Goal: Task Accomplishment & Management: Manage account settings

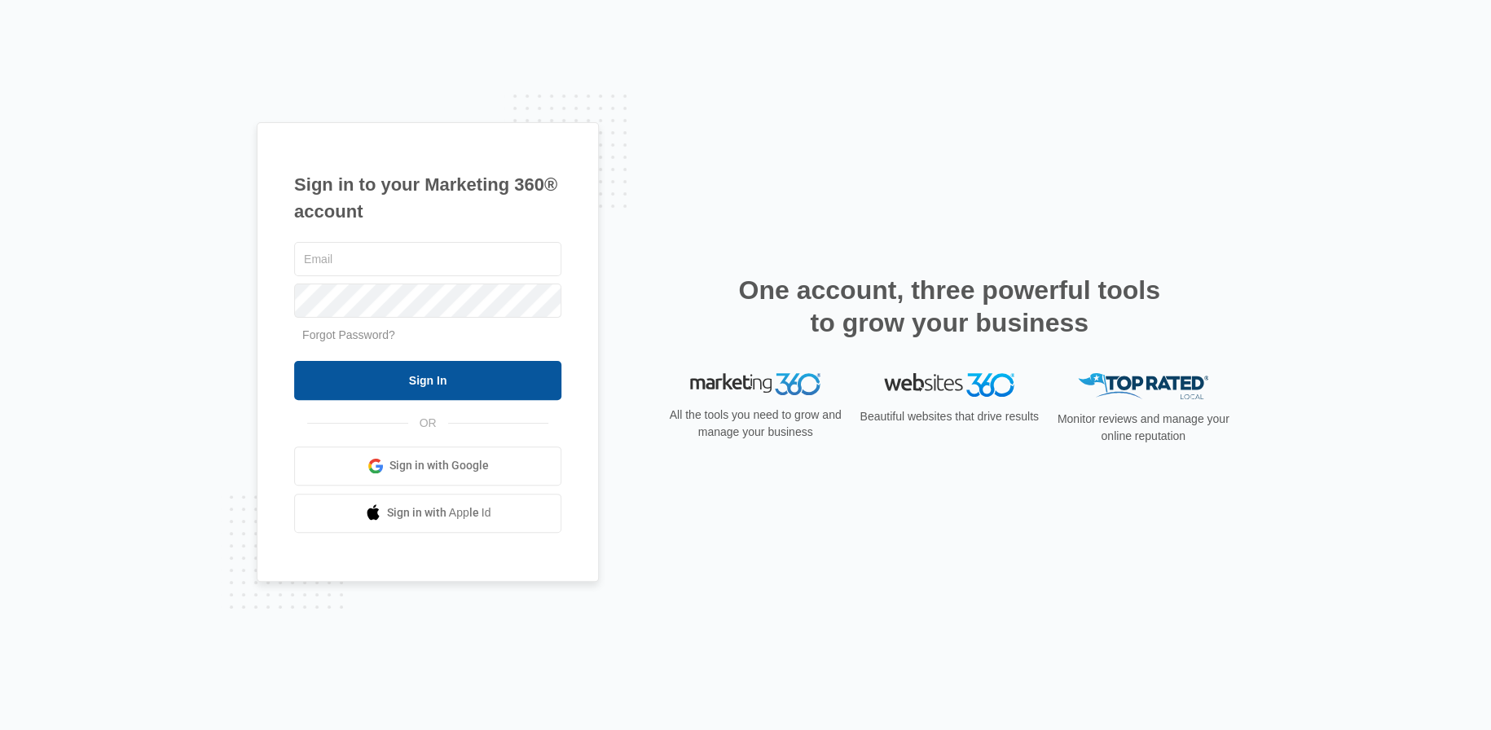
type input "[PERSON_NAME][EMAIL_ADDRESS][PERSON_NAME][DOMAIN_NAME]"
click at [469, 368] on input "Sign In" at bounding box center [427, 380] width 267 height 39
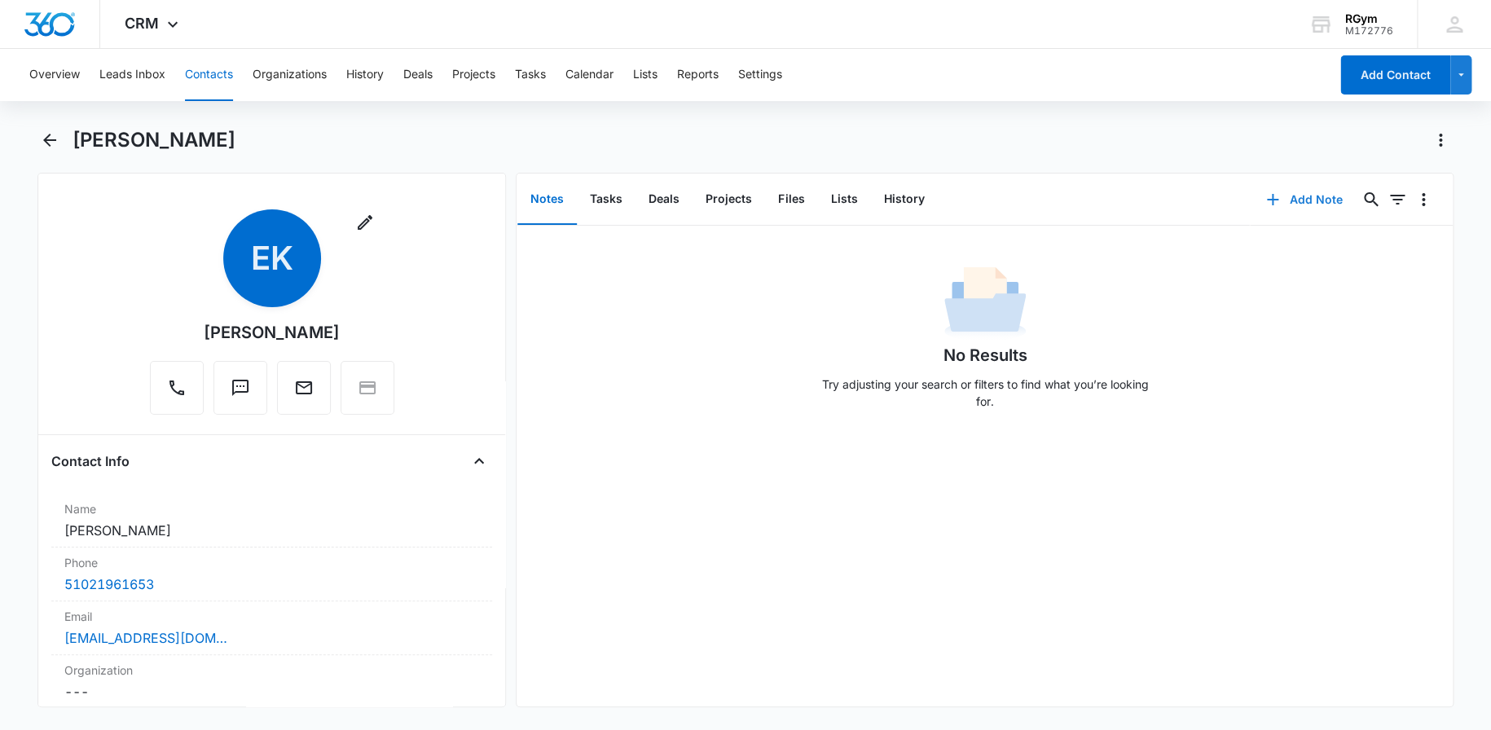
click at [1318, 198] on button "Add Note" at bounding box center [1304, 199] width 108 height 39
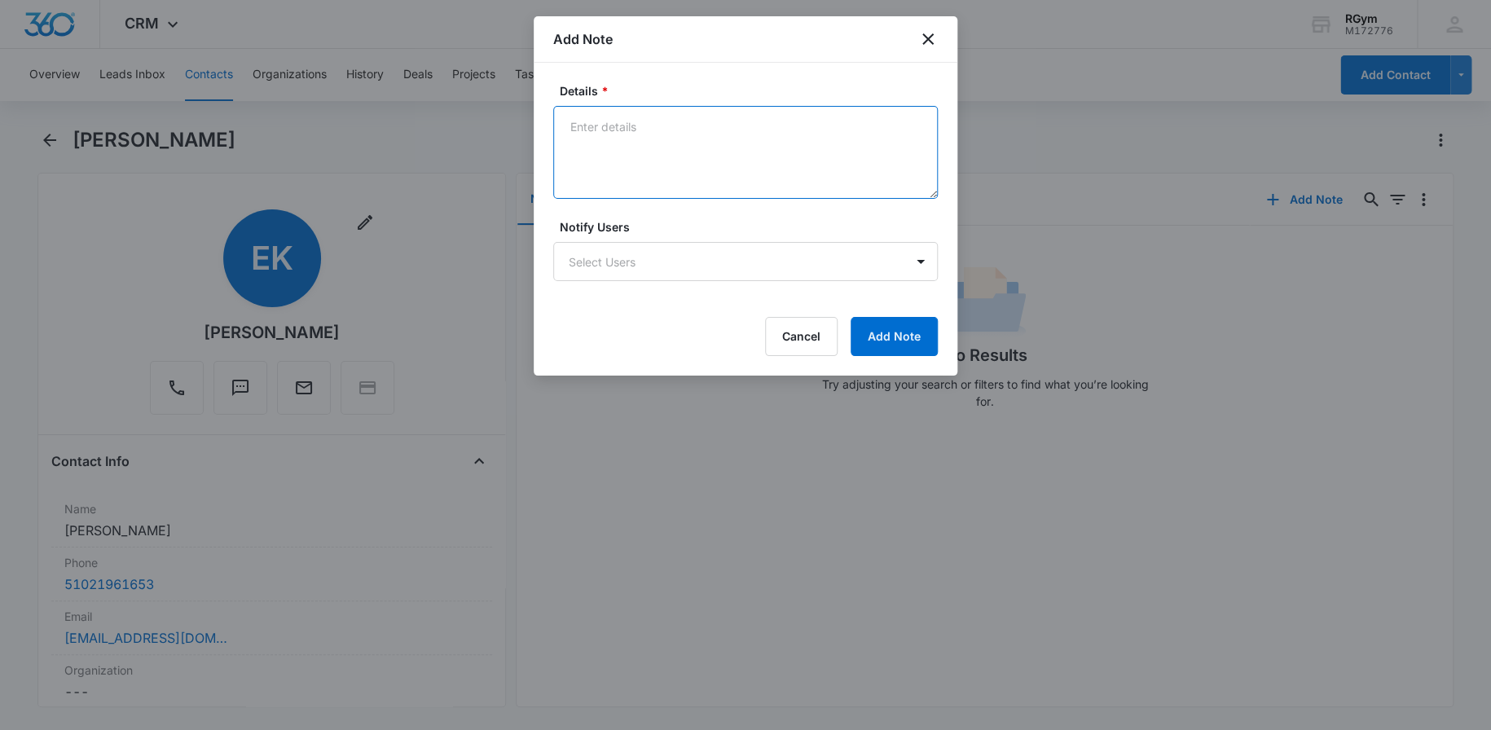
click at [605, 125] on textarea "Details *" at bounding box center [745, 152] width 385 height 93
click at [745, 127] on textarea "duplication of visit to the gym caled and discussed" at bounding box center [745, 152] width 385 height 93
drag, startPoint x: 865, startPoint y: 125, endPoint x: 558, endPoint y: 152, distance: 307.6
click at [558, 152] on textarea "duplication of visit to the gym called and discussed" at bounding box center [745, 152] width 385 height 93
type textarea "duplication of visit to the gym called and discussed"
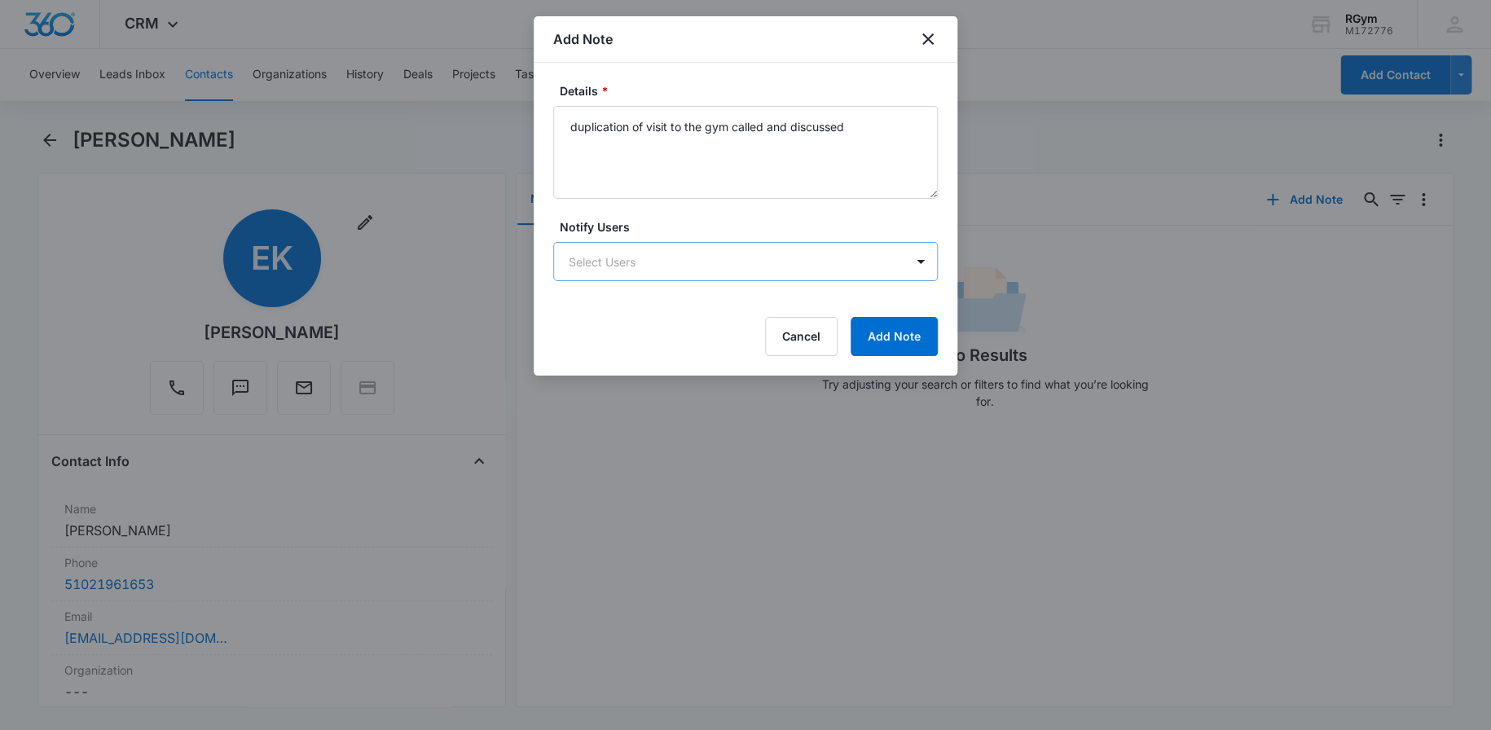
click at [673, 263] on body "CRM Apps Reputation Websites Forms CRM Email Social Payments POS Content Ads In…" at bounding box center [745, 365] width 1491 height 730
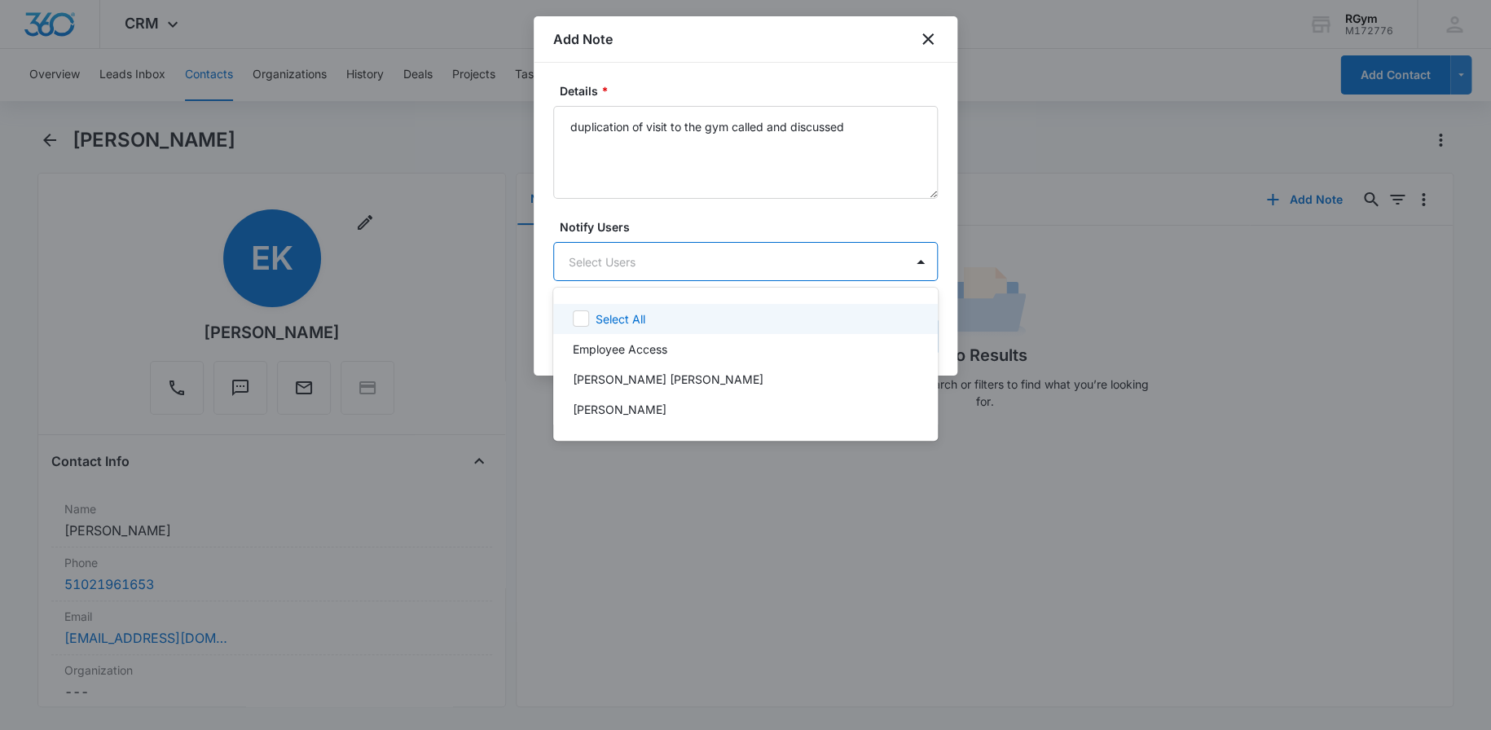
click at [580, 318] on icon at bounding box center [581, 318] width 15 height 15
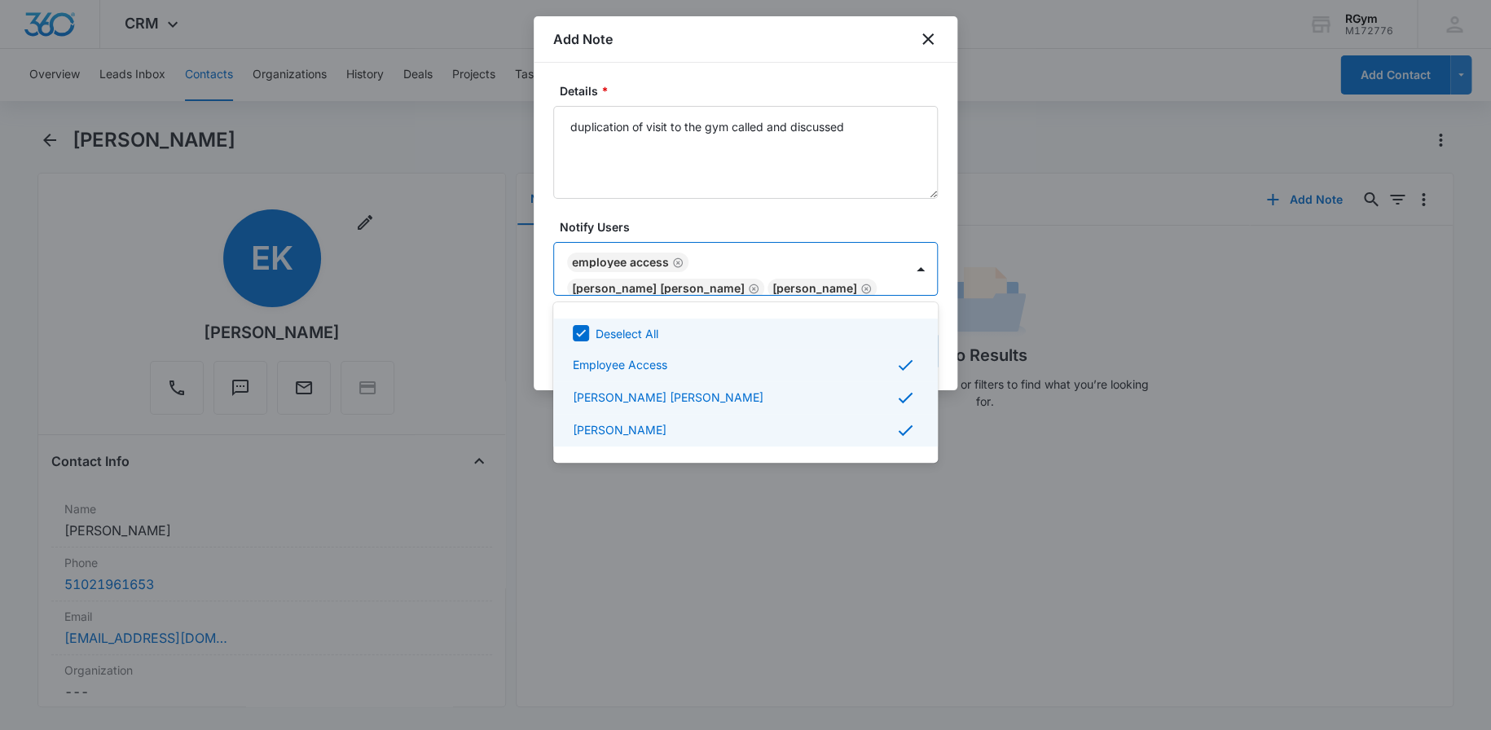
click at [944, 374] on div at bounding box center [745, 365] width 1491 height 730
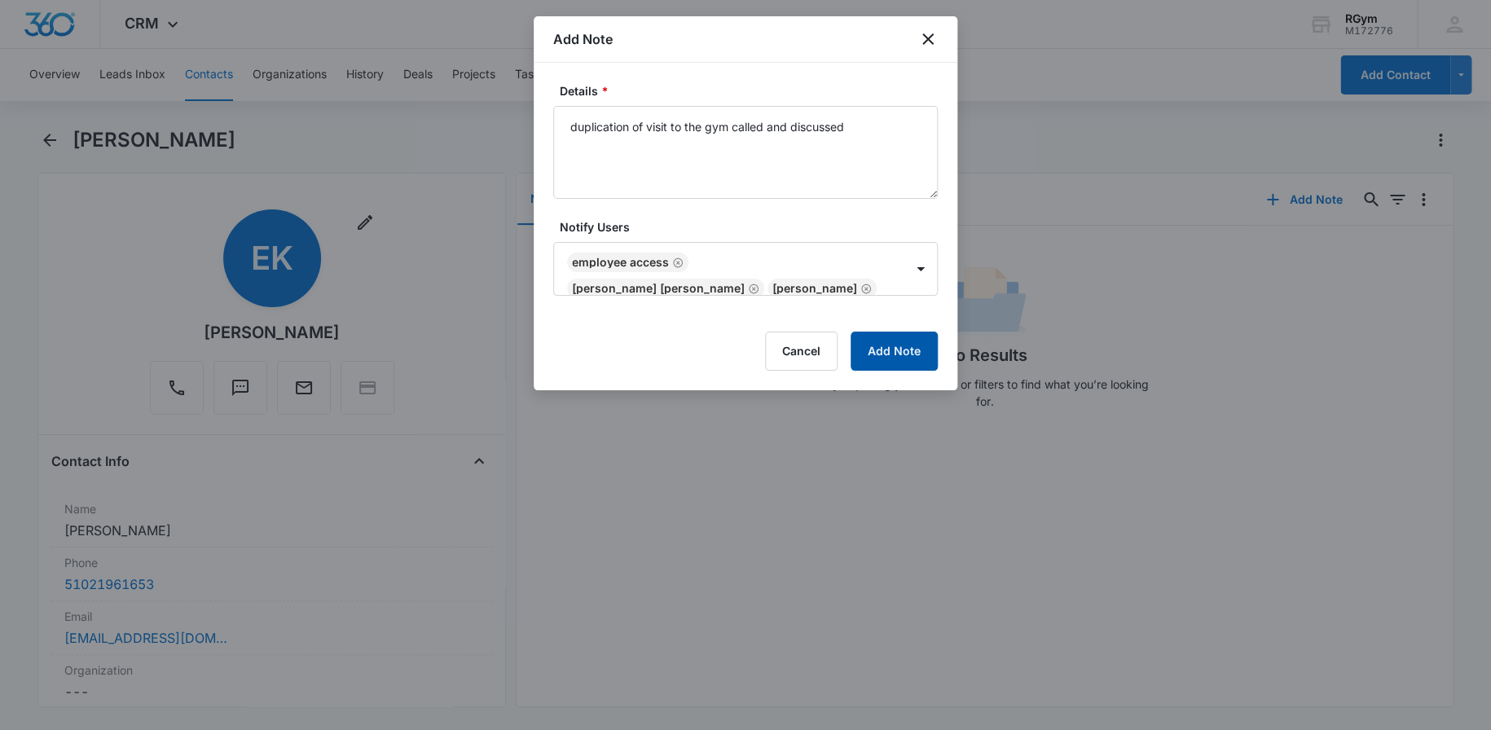
click at [892, 353] on button "Add Note" at bounding box center [894, 351] width 87 height 39
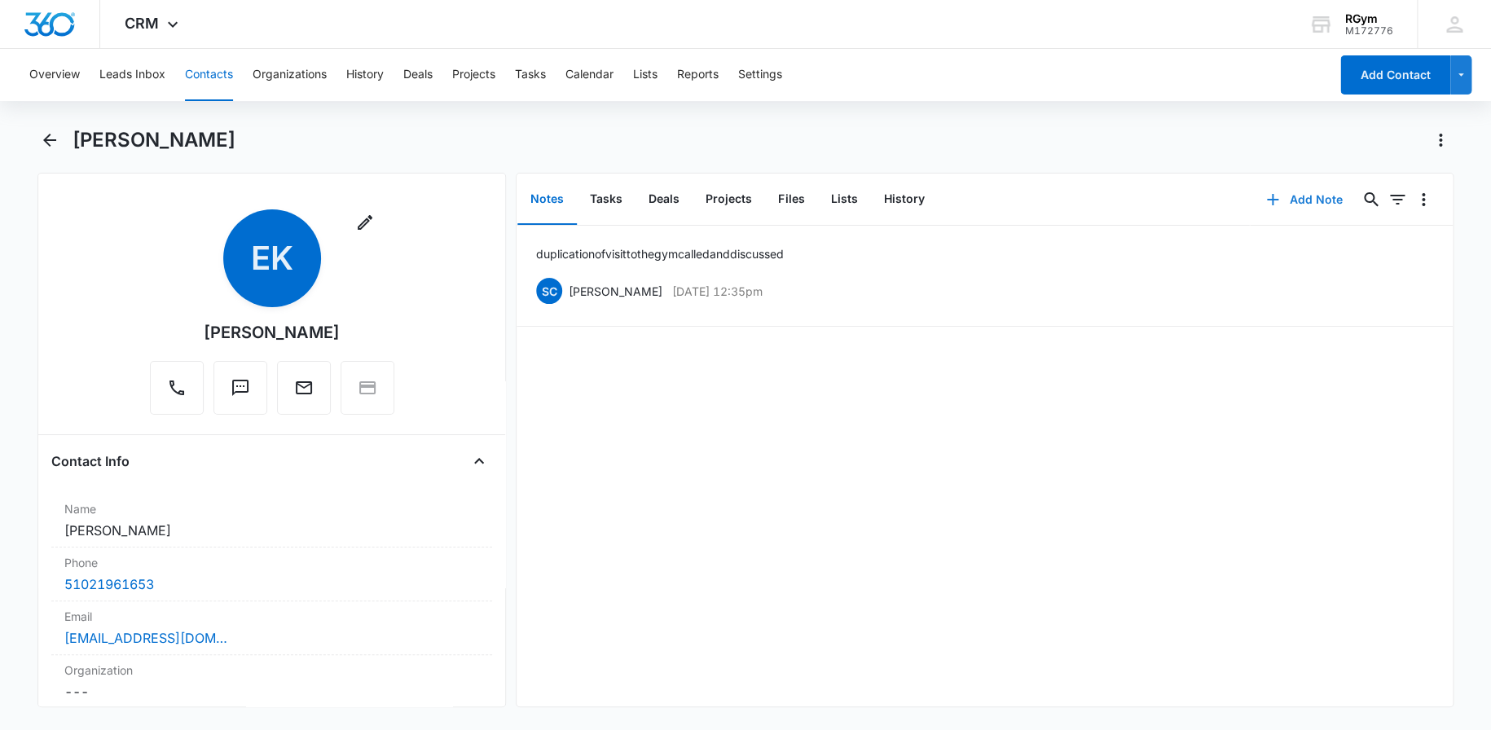
click at [1305, 192] on button "Add Note" at bounding box center [1304, 199] width 108 height 39
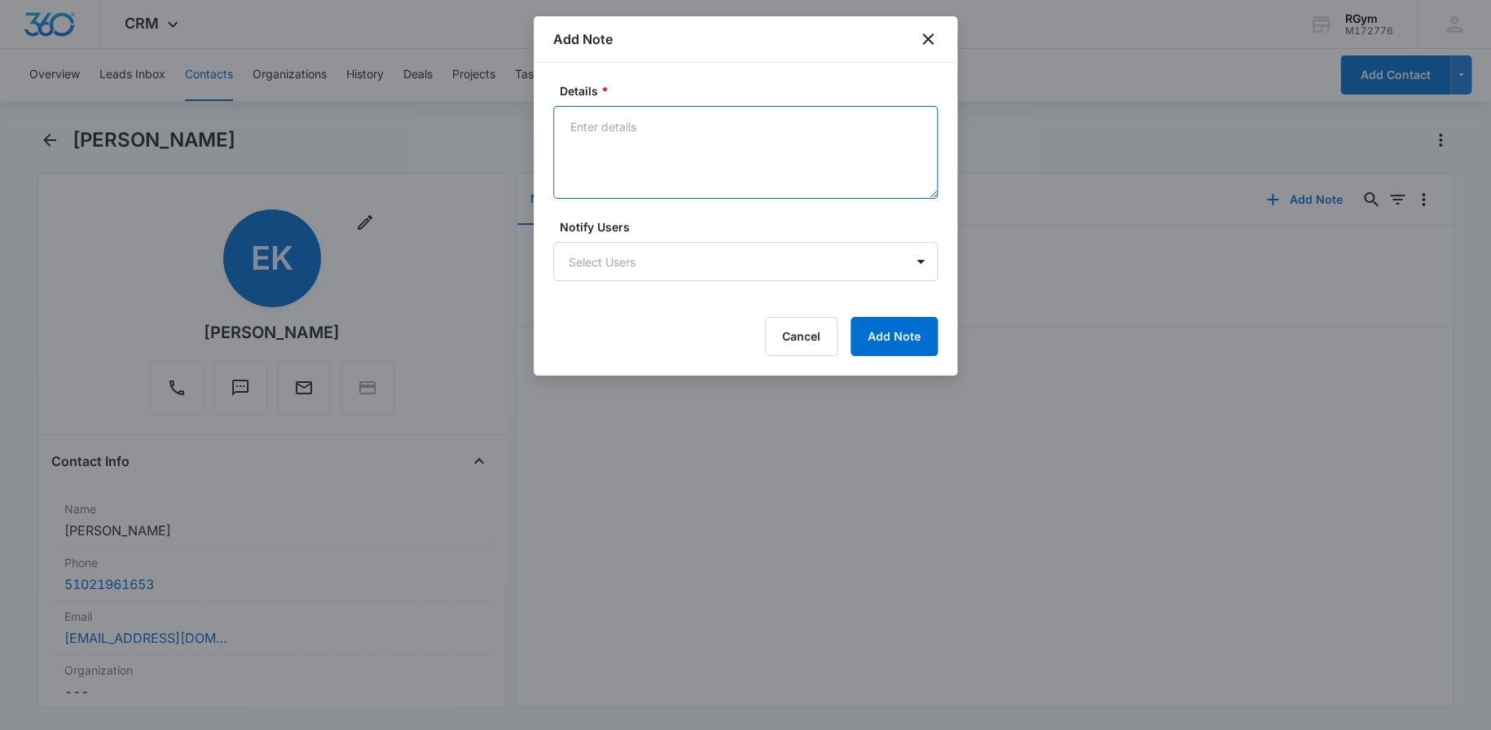
click at [606, 141] on textarea "Details *" at bounding box center [745, 152] width 385 height 93
drag, startPoint x: 611, startPoint y: 124, endPoint x: 602, endPoint y: 148, distance: 26.0
click at [602, 148] on textarea "not intereded in joining" at bounding box center [745, 152] width 385 height 93
click at [610, 125] on textarea "not intereded in joining" at bounding box center [745, 152] width 385 height 93
click at [639, 125] on textarea "not intereded in joining" at bounding box center [745, 152] width 385 height 93
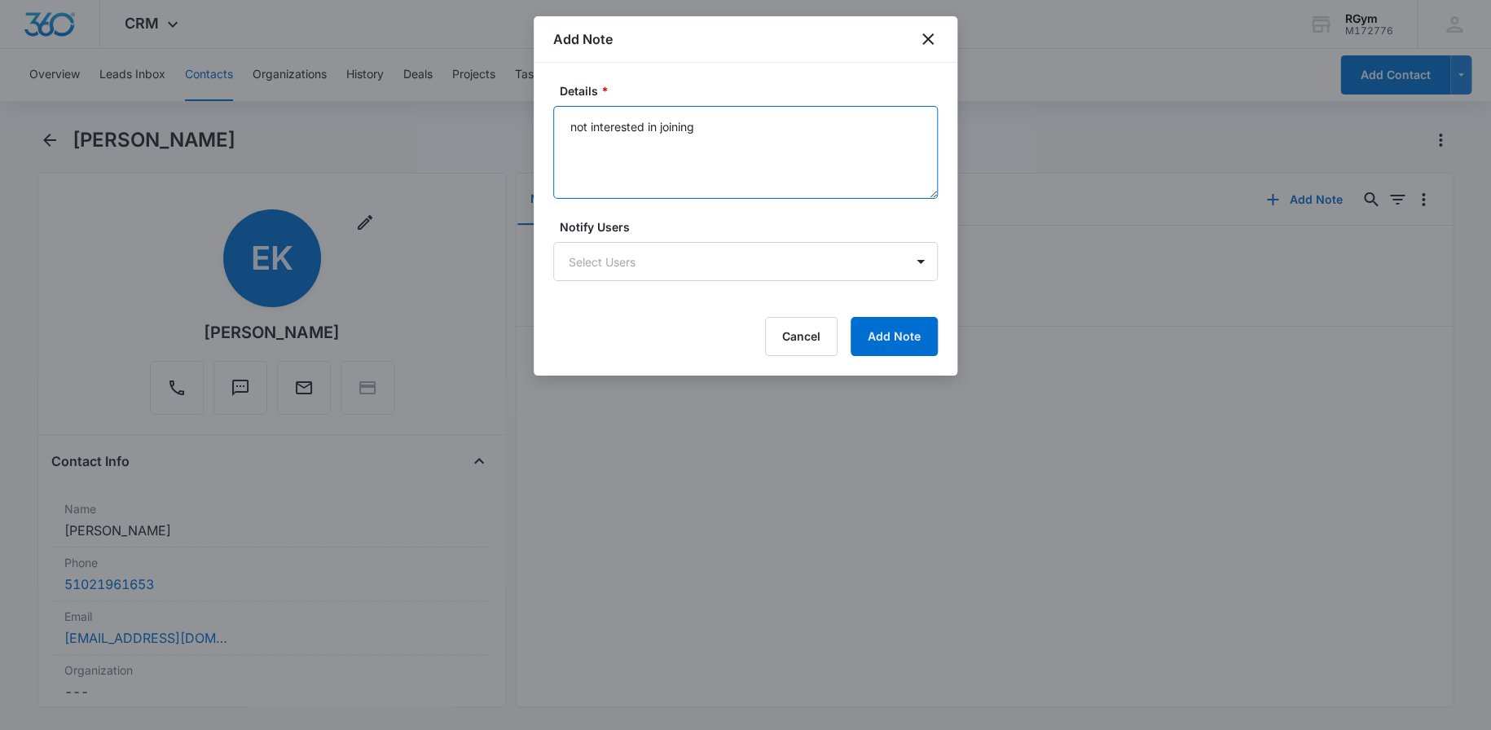
click at [709, 136] on textarea "not interested in joining" at bounding box center [745, 152] width 385 height 93
type textarea "not interested in joining only PT"
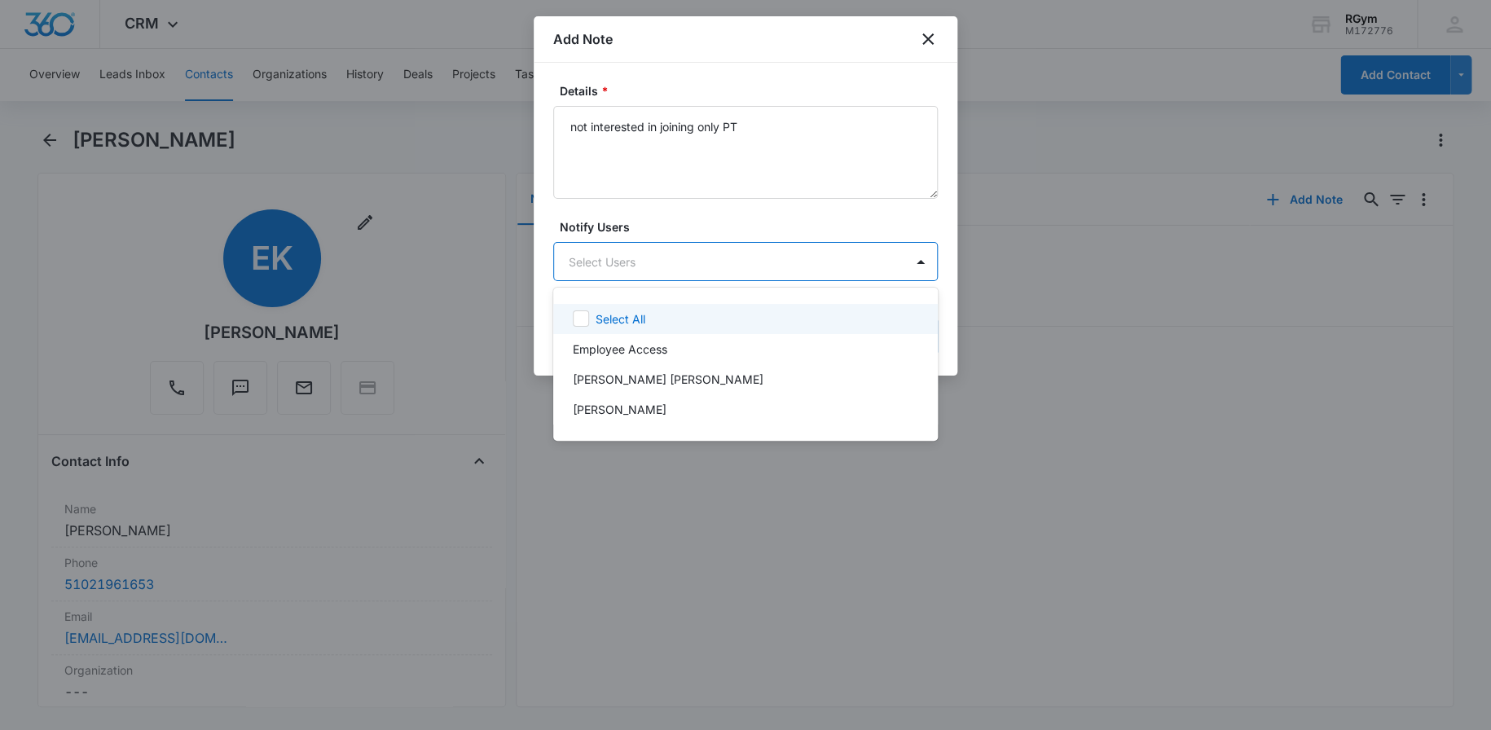
click at [782, 253] on body "CRM Apps Reputation Websites Forms CRM Email Social Payments POS Content Ads In…" at bounding box center [745, 365] width 1491 height 730
click at [584, 317] on icon at bounding box center [581, 318] width 10 height 7
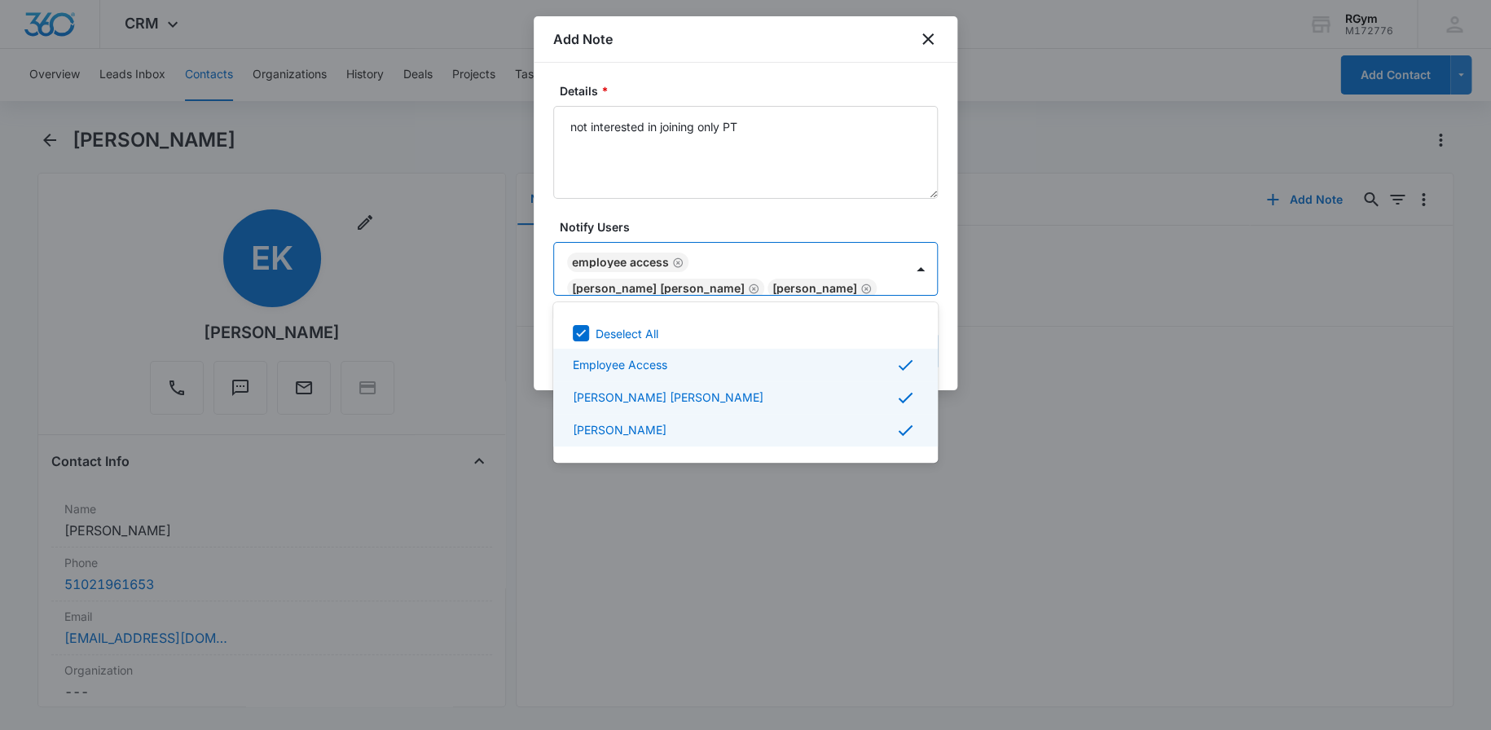
click at [952, 340] on div at bounding box center [745, 365] width 1491 height 730
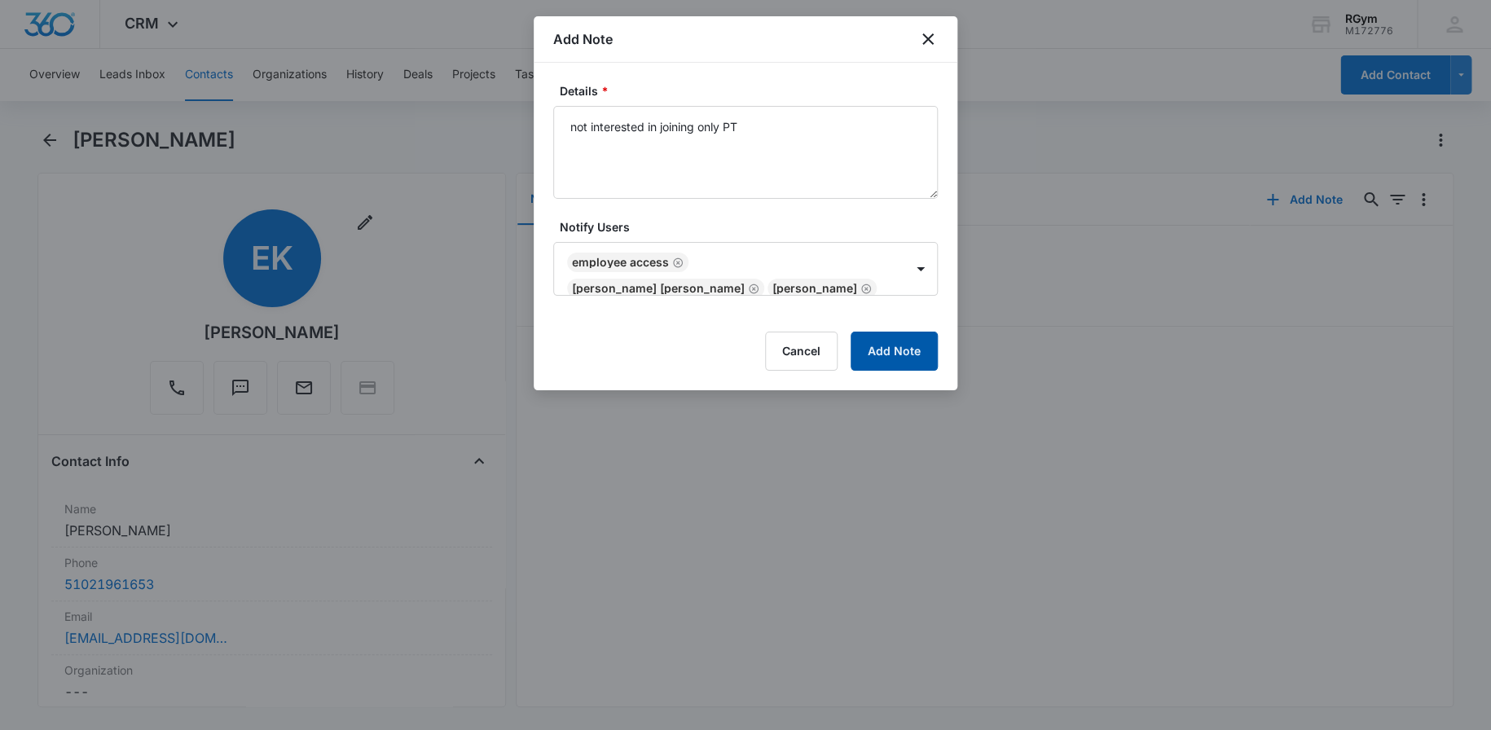
click at [903, 358] on button "Add Note" at bounding box center [894, 351] width 87 height 39
